Goal: Transaction & Acquisition: Book appointment/travel/reservation

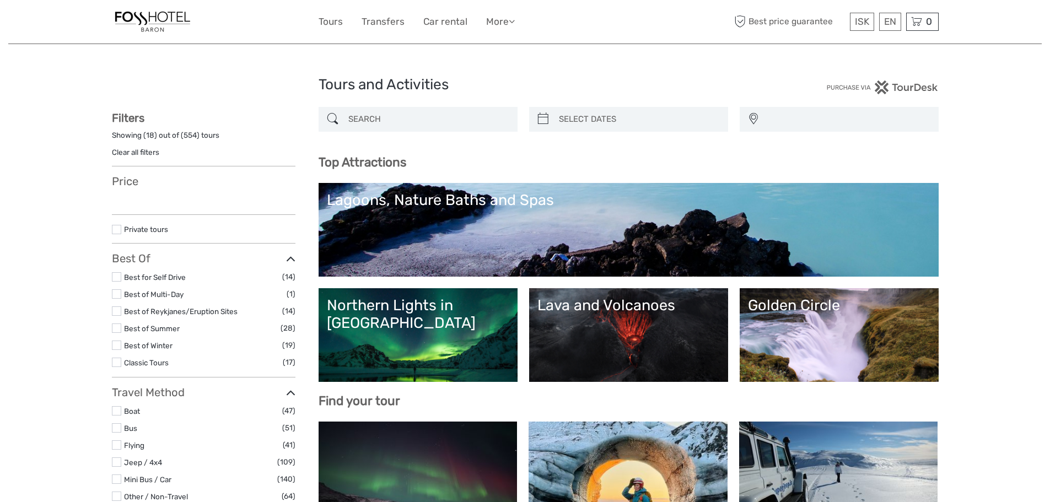
select select
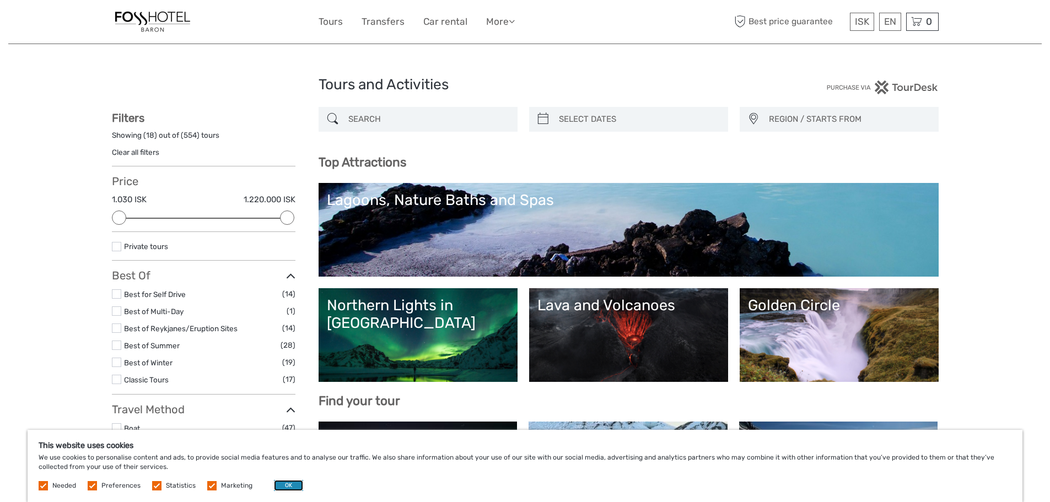
click at [289, 484] on button "OK" at bounding box center [288, 485] width 29 height 11
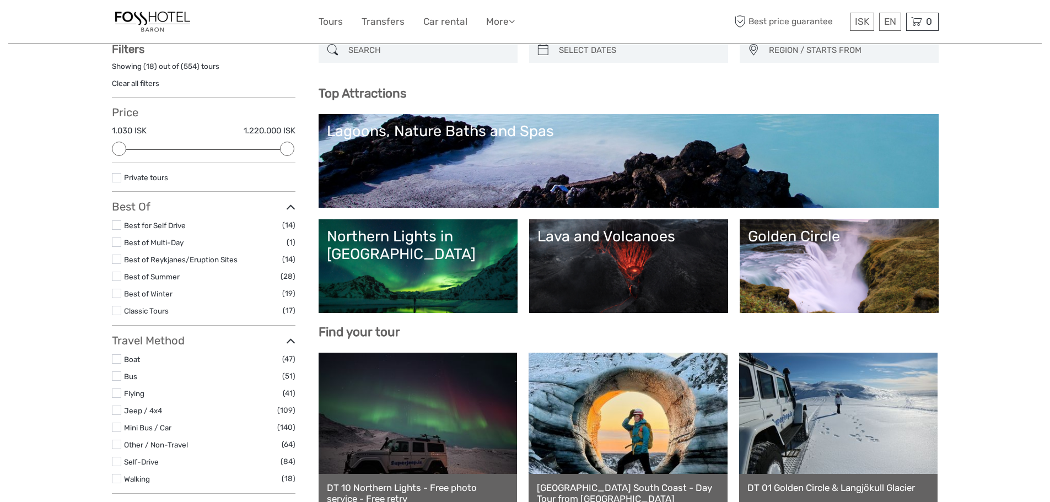
scroll to position [221, 0]
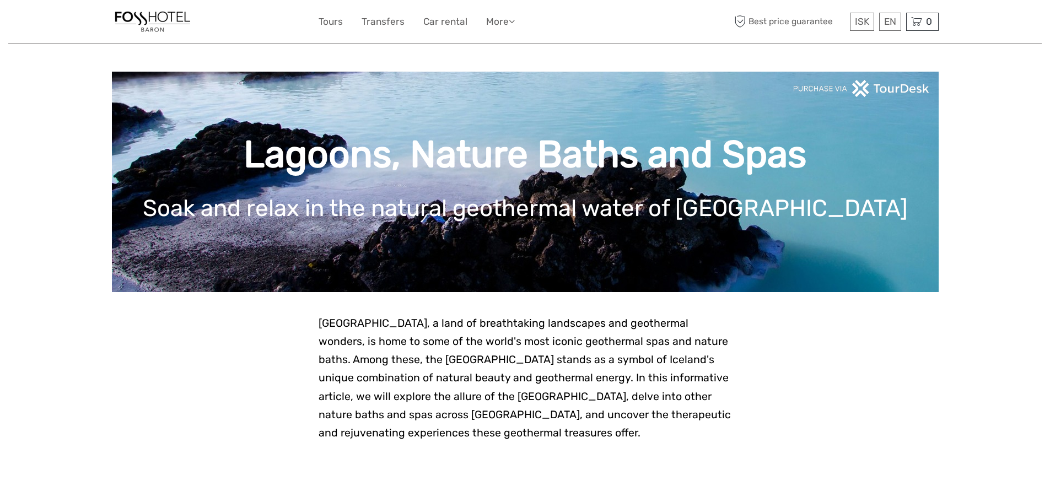
click at [438, 341] on span "[GEOGRAPHIC_DATA], a land of breathtaking landscapes and geothermal wonders, is…" at bounding box center [525, 378] width 412 height 122
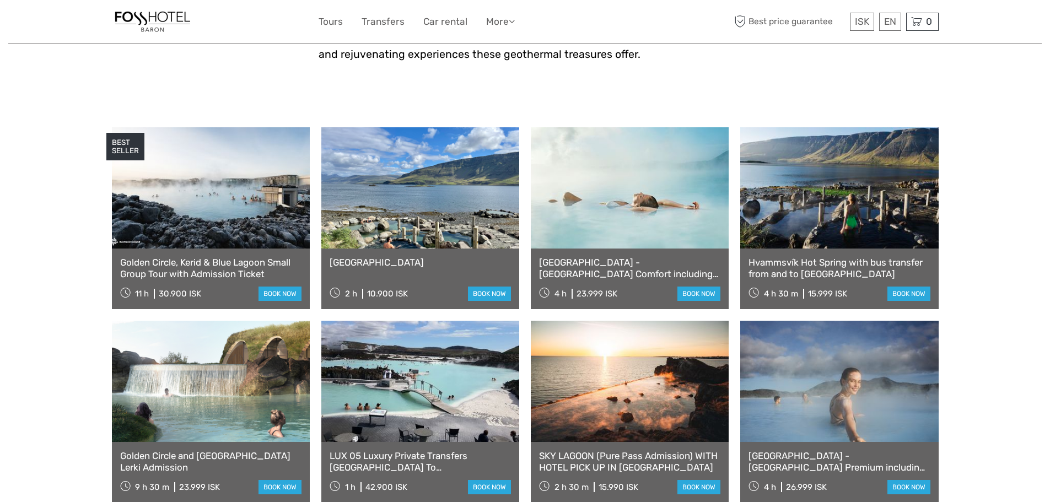
scroll to position [386, 0]
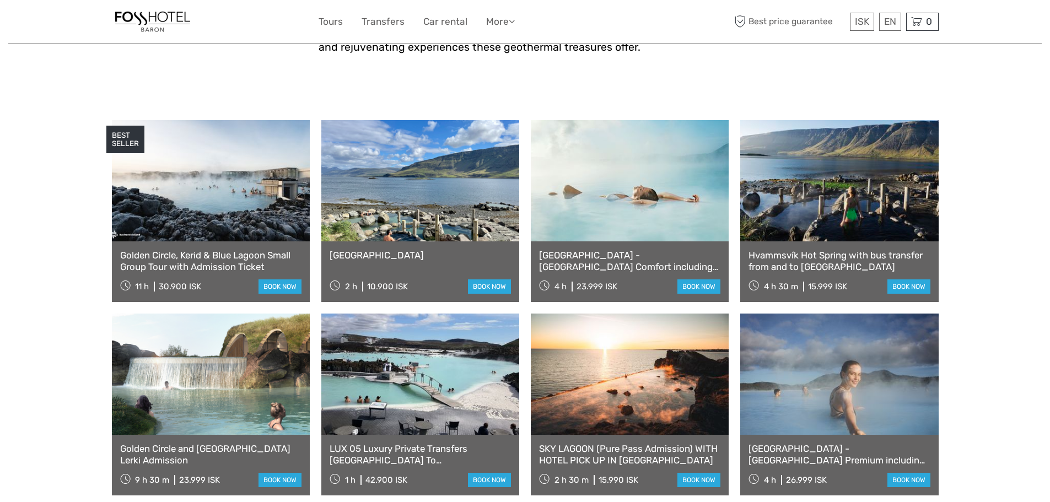
drag, startPoint x: 202, startPoint y: 284, endPoint x: 160, endPoint y: 284, distance: 41.4
click at [160, 284] on div "11 h 30.900 ISK book now" at bounding box center [210, 285] width 181 height 15
drag, startPoint x: 160, startPoint y: 287, endPoint x: 205, endPoint y: 288, distance: 45.2
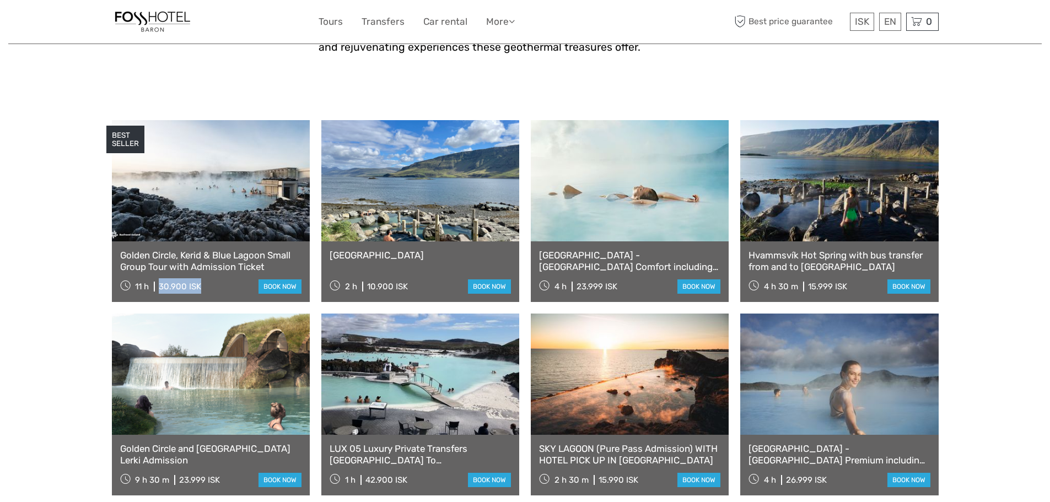
click at [205, 288] on div "11 h 30.900 ISK book now" at bounding box center [210, 285] width 181 height 15
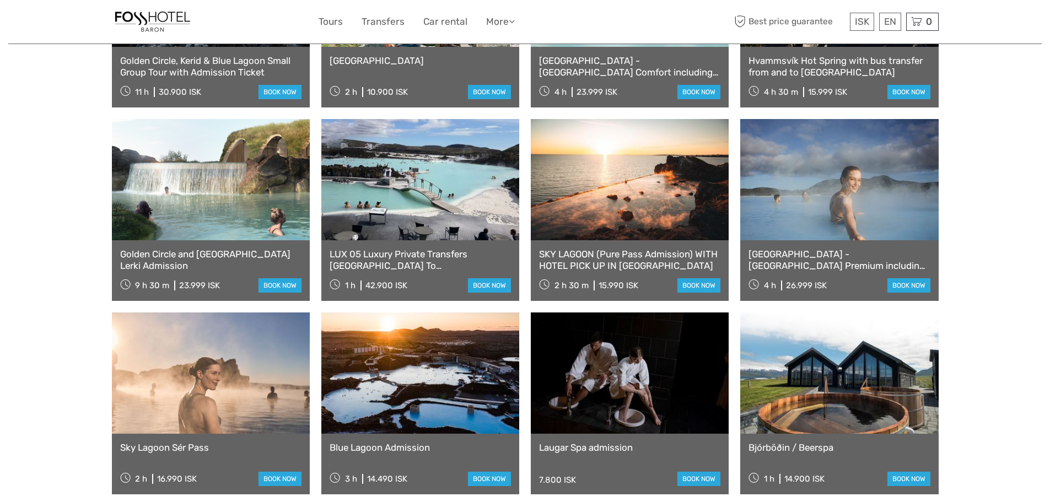
scroll to position [441, 0]
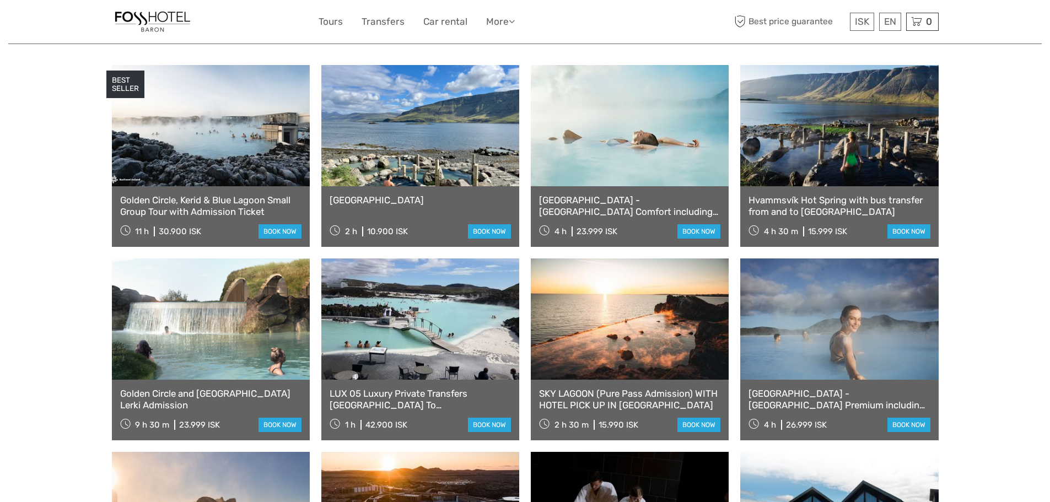
click at [626, 201] on link "[GEOGRAPHIC_DATA] - [GEOGRAPHIC_DATA] Comfort including admission" at bounding box center [629, 206] width 181 height 23
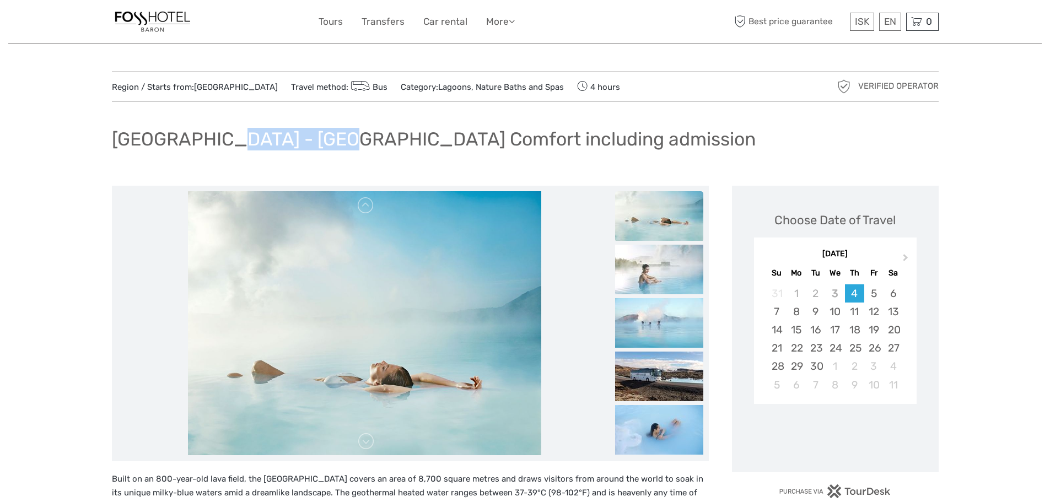
drag, startPoint x: 212, startPoint y: 135, endPoint x: 325, endPoint y: 141, distance: 113.7
click at [325, 141] on h1 "[GEOGRAPHIC_DATA] - [GEOGRAPHIC_DATA] Comfort including admission" at bounding box center [434, 139] width 644 height 23
click at [906, 259] on span "Next Month" at bounding box center [906, 260] width 0 height 16
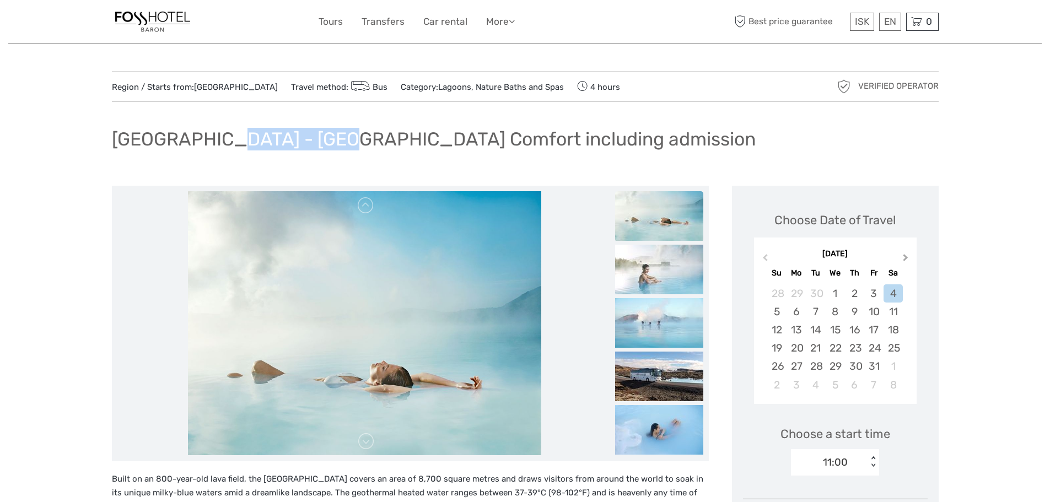
click at [907, 256] on button "Next Month" at bounding box center [907, 260] width 18 height 18
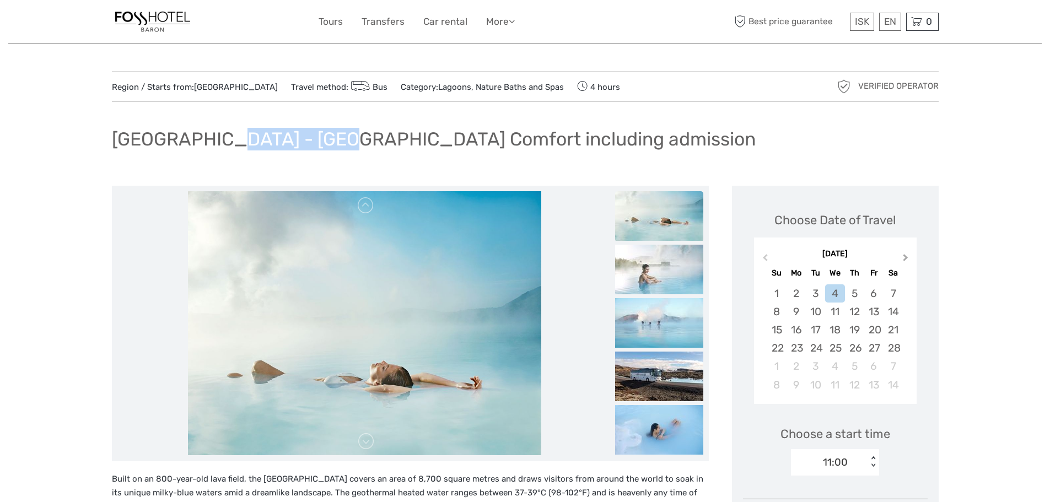
click at [907, 256] on button "Next Month" at bounding box center [907, 260] width 18 height 18
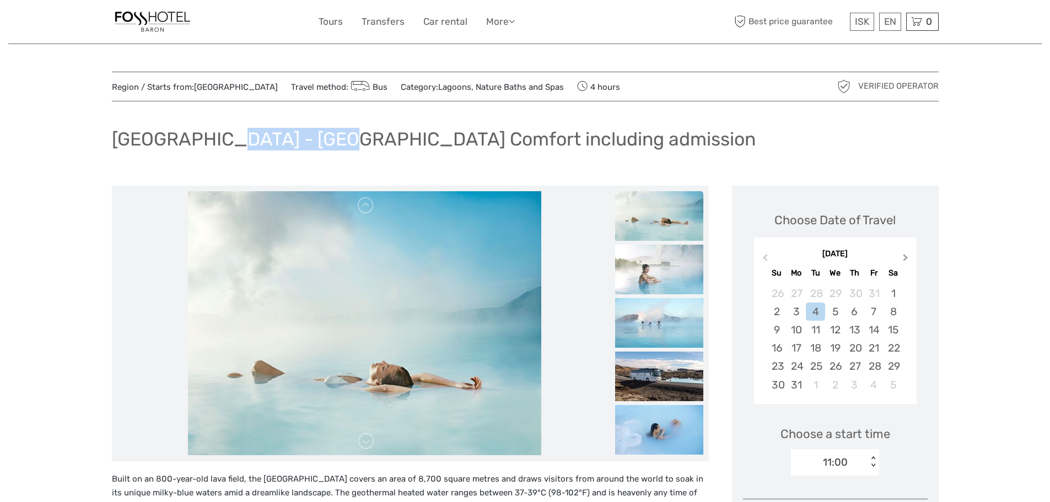
click at [907, 256] on button "Next Month" at bounding box center [907, 260] width 18 height 18
click at [765, 259] on span "Previous Month" at bounding box center [765, 260] width 0 height 16
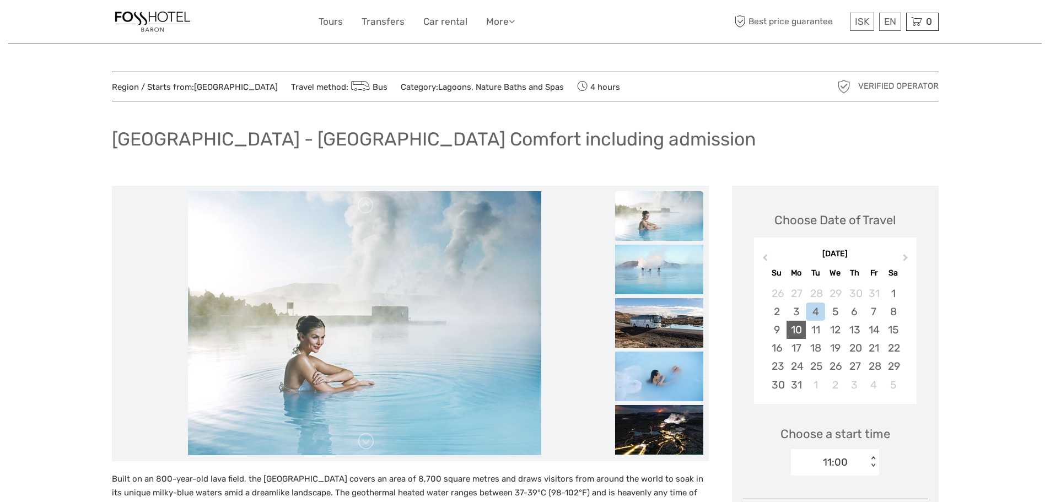
click at [799, 328] on div "10" at bounding box center [796, 330] width 19 height 18
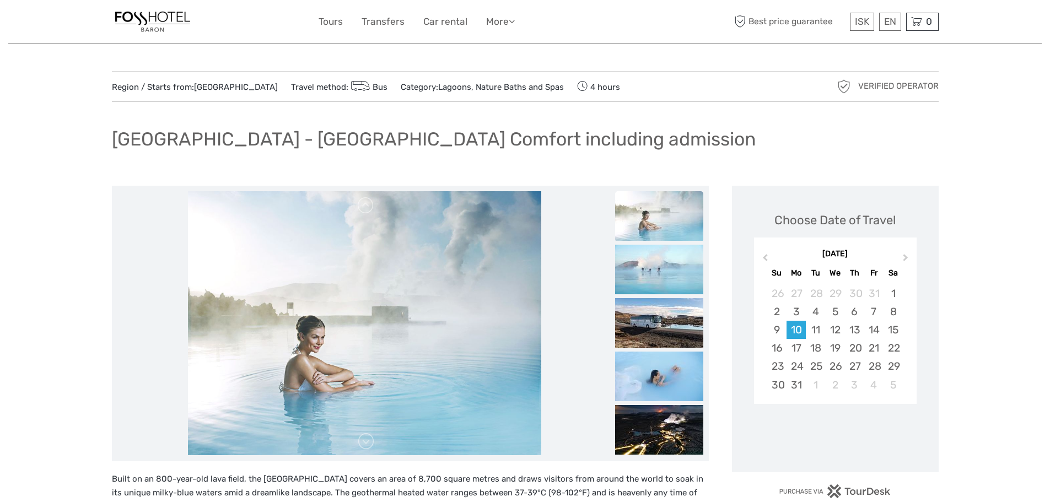
click at [217, 141] on h1 "[GEOGRAPHIC_DATA] - [GEOGRAPHIC_DATA] Comfort including admission" at bounding box center [434, 139] width 644 height 23
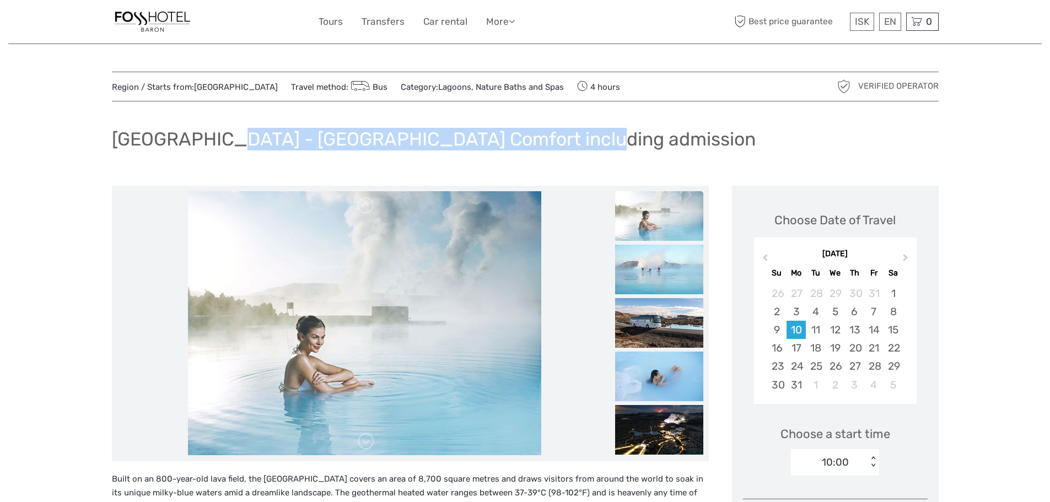
drag, startPoint x: 213, startPoint y: 139, endPoint x: 591, endPoint y: 143, distance: 377.7
click at [591, 143] on div "[GEOGRAPHIC_DATA] - [GEOGRAPHIC_DATA] Comfort including admission" at bounding box center [525, 143] width 827 height 40
click at [647, 139] on div "[GEOGRAPHIC_DATA] - [GEOGRAPHIC_DATA] Comfort including admission" at bounding box center [525, 143] width 827 height 40
click at [572, 140] on div "[GEOGRAPHIC_DATA] - [GEOGRAPHIC_DATA] Comfort including admission" at bounding box center [525, 143] width 827 height 40
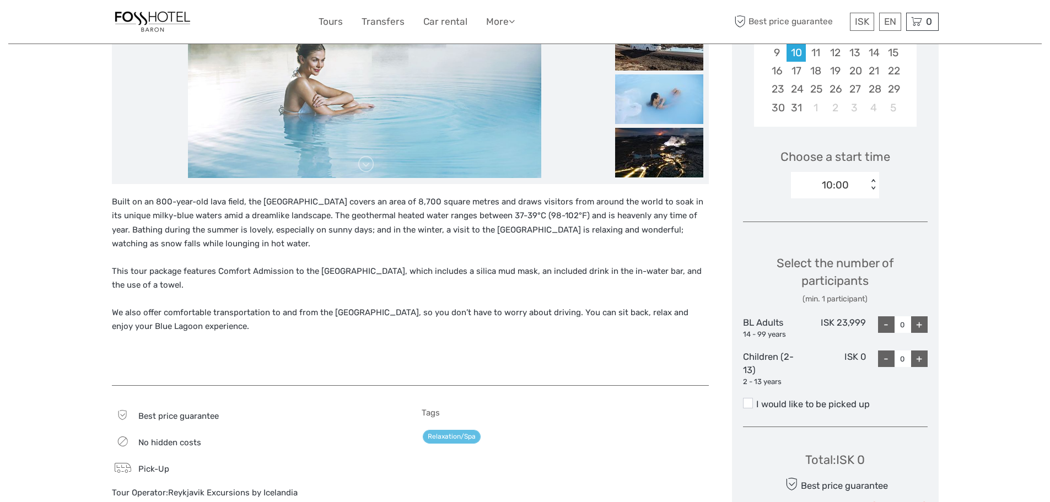
scroll to position [276, 0]
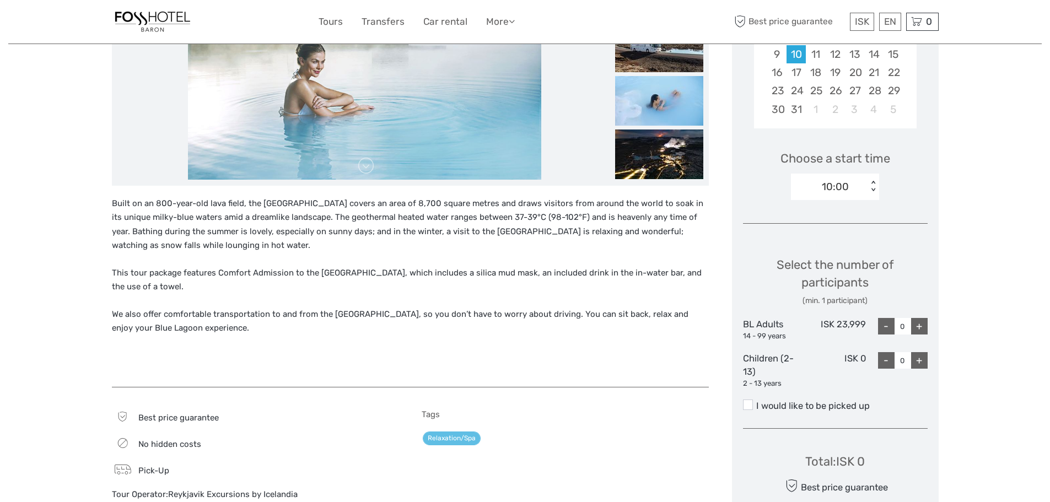
click at [68, 277] on div "Region / Starts from: Capital Region Travel method: Bus Category: Lagoons, Natu…" at bounding box center [525, 424] width 1034 height 1401
click at [423, 277] on p "This tour package features Comfort Admission to the Blue Lagoon, which includes…" at bounding box center [410, 280] width 597 height 28
click at [462, 336] on div "Built on an 800-year-old lava field, the Blue Lagoon covers an area of 8,700 sq…" at bounding box center [410, 287] width 597 height 180
